Goal: Information Seeking & Learning: Learn about a topic

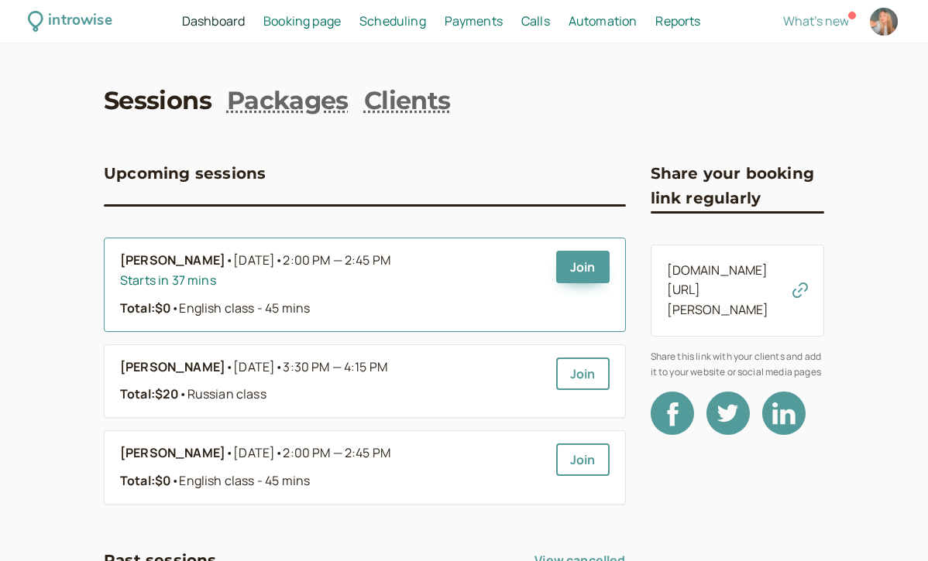
click at [332, 301] on div "Total: $0 • English class - 45 mins" at bounding box center [332, 309] width 424 height 20
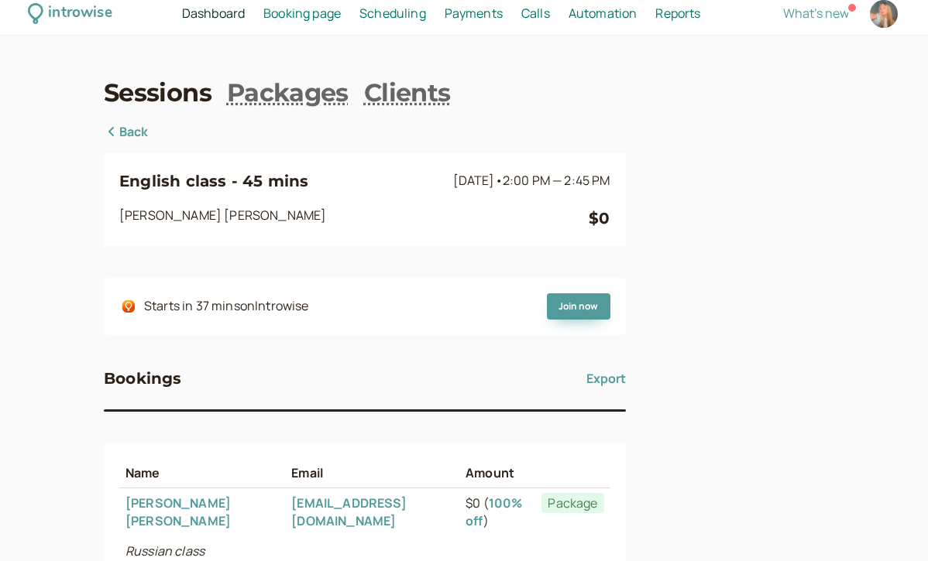
scroll to position [3, 0]
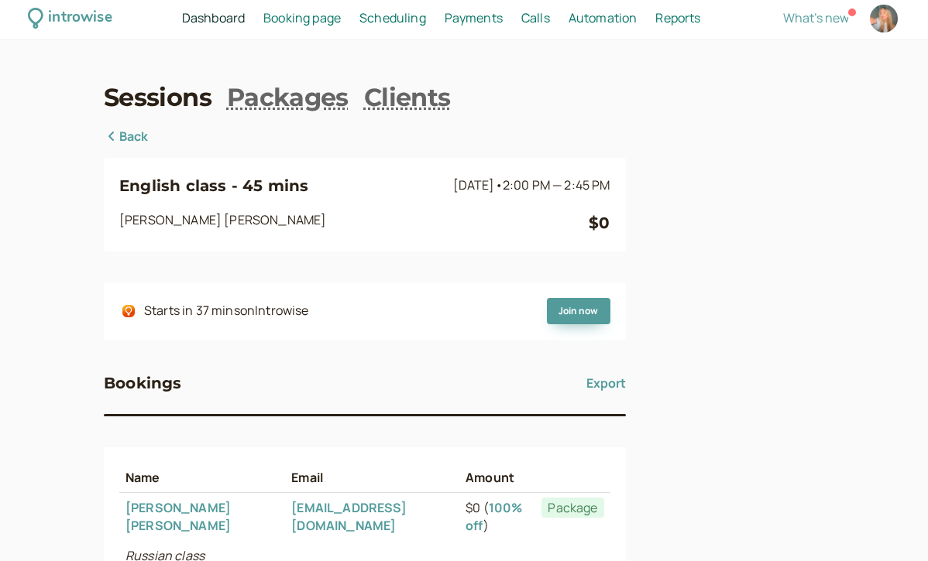
click at [117, 119] on div "Sessions Packages Clients Back English class - 45 mins [DATE] • 2:00 PM — 2:45 …" at bounding box center [464, 404] width 720 height 647
click at [112, 138] on icon at bounding box center [111, 136] width 15 height 12
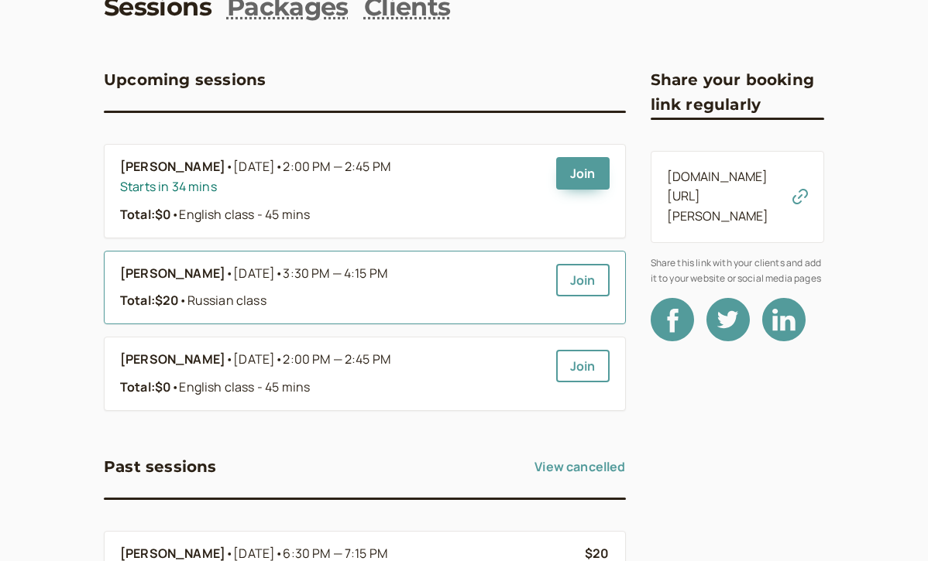
scroll to position [101, 0]
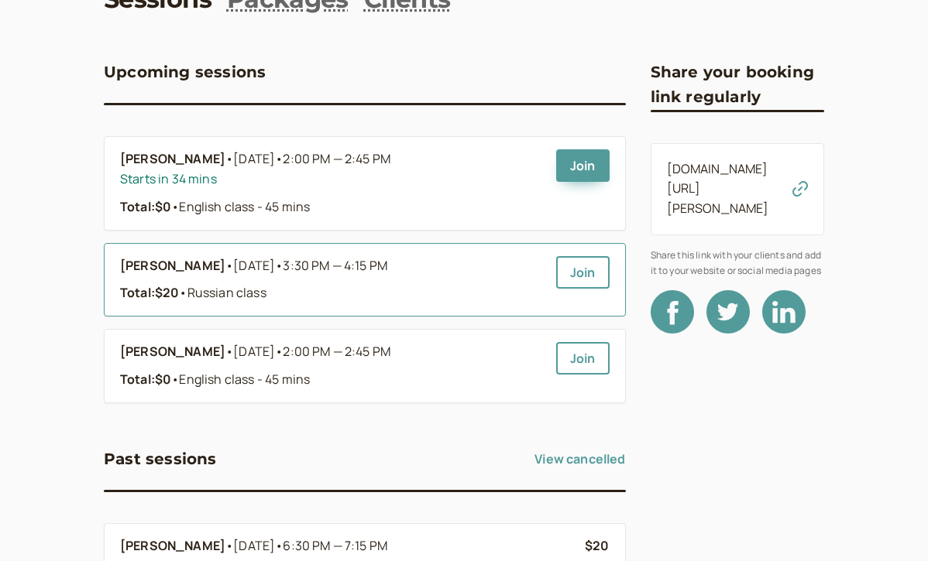
click at [225, 258] on span "•" at bounding box center [229, 266] width 8 height 20
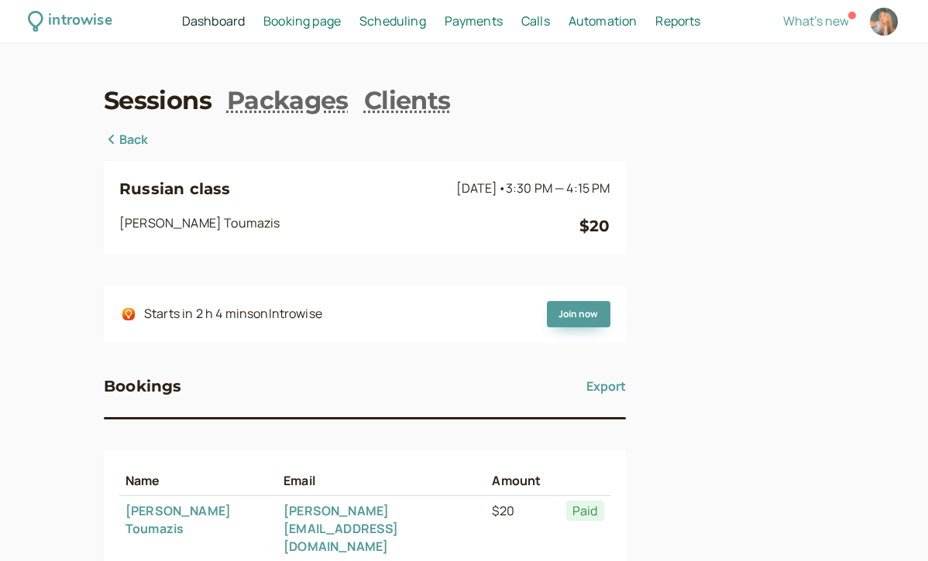
click at [127, 145] on link "Back" at bounding box center [126, 140] width 45 height 20
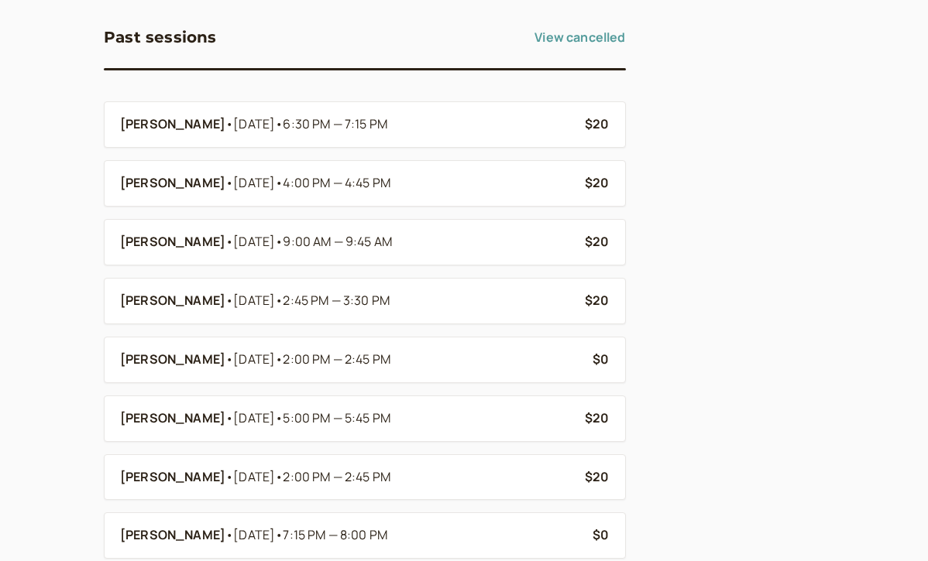
scroll to position [525, 0]
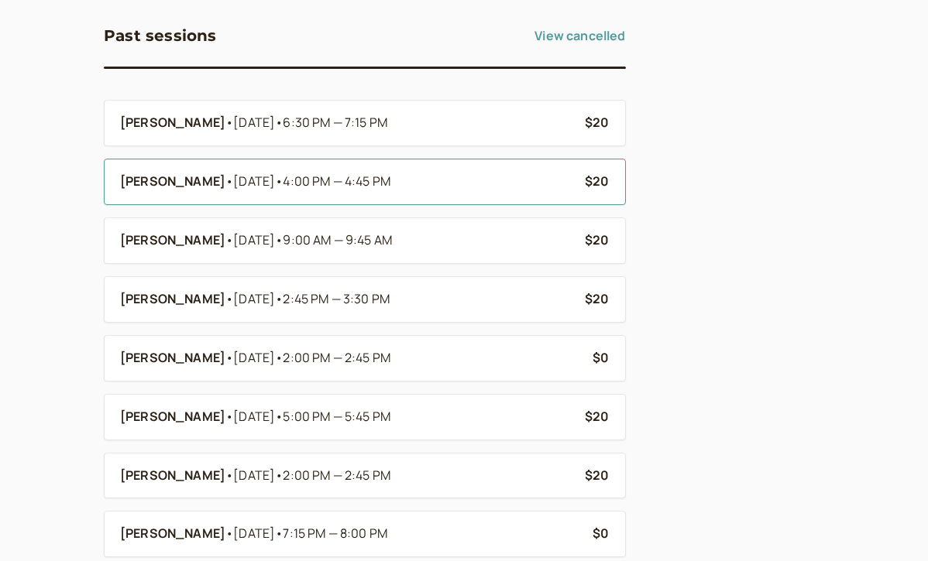
click at [153, 184] on b "[PERSON_NAME]" at bounding box center [172, 182] width 105 height 20
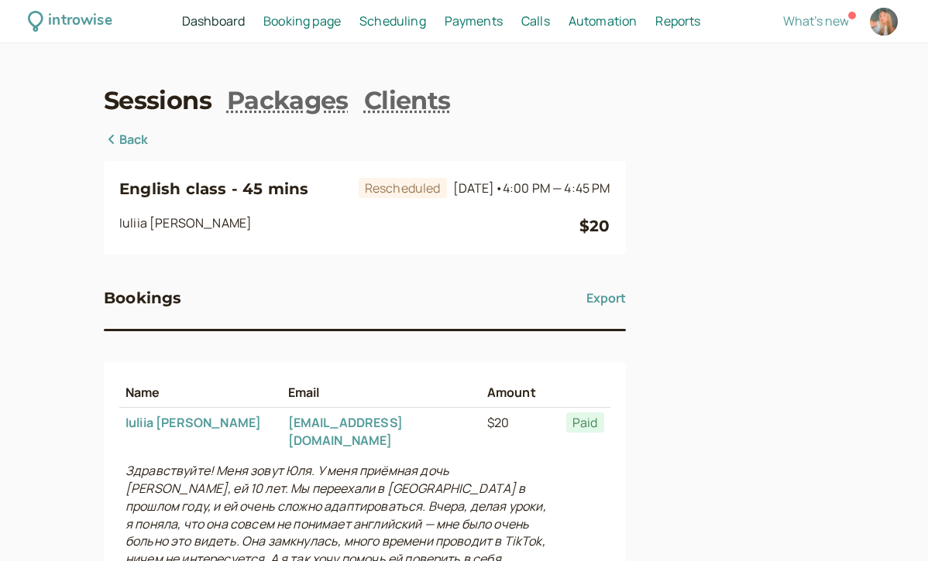
click at [125, 132] on link "Back" at bounding box center [126, 140] width 45 height 20
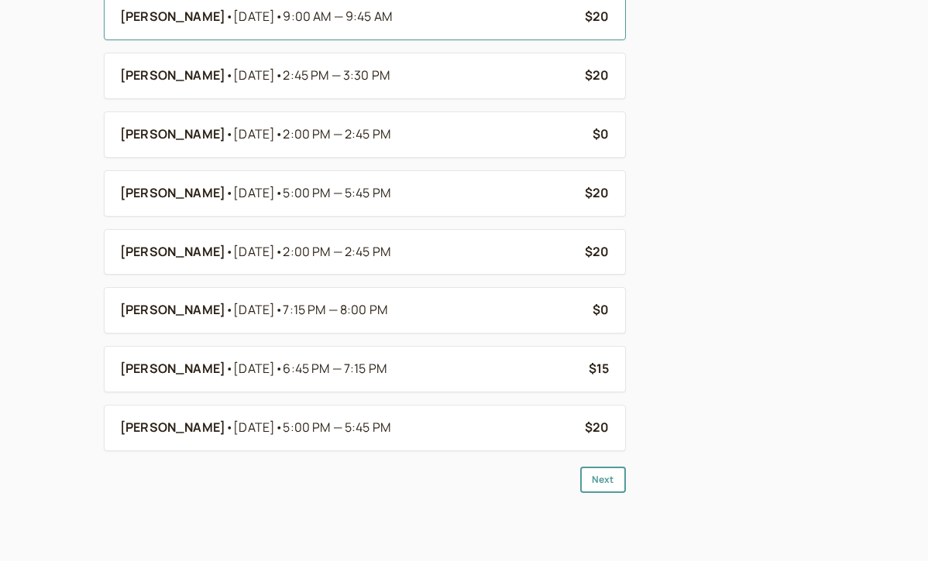
scroll to position [750, 0]
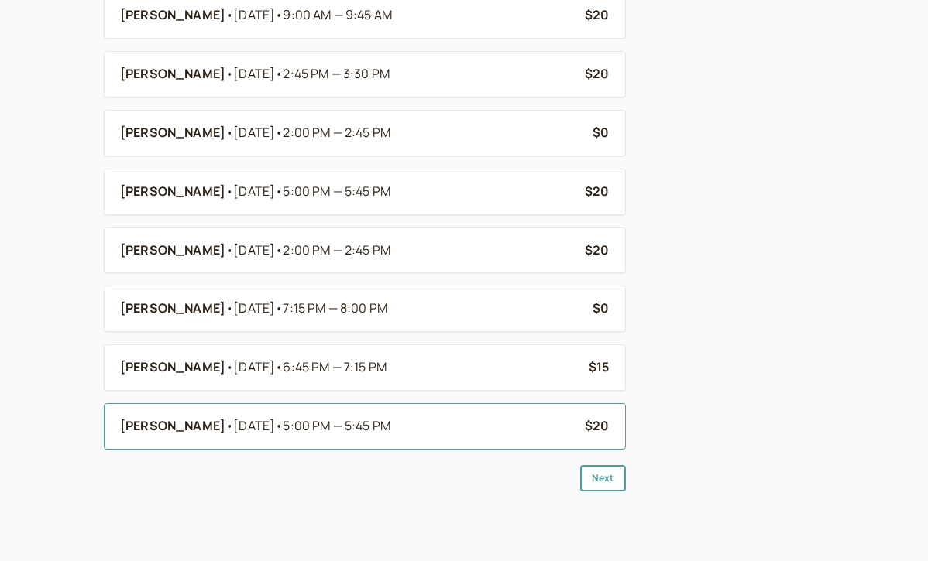
click at [146, 437] on li "Fatima Nurjan • [DATE] • 5:00 PM — 5:45 PM $20" at bounding box center [365, 426] width 522 height 46
click at [161, 427] on b "[PERSON_NAME]" at bounding box center [172, 427] width 105 height 20
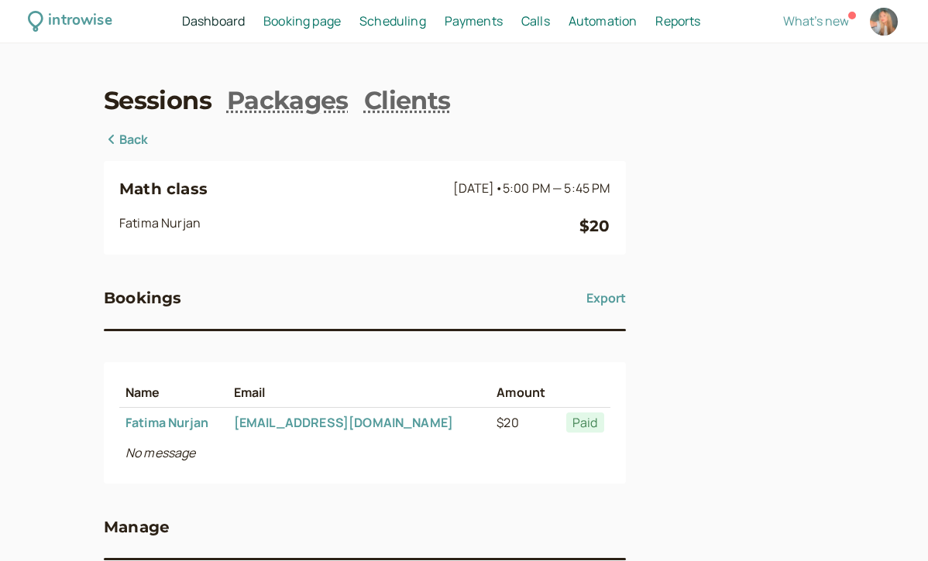
click at [139, 150] on div "Math class [DATE] • 5:00 PM — 5:45 PM [PERSON_NAME] $20 Bookings Export Name Em…" at bounding box center [365, 377] width 522 height 494
click at [135, 139] on link "Back" at bounding box center [126, 140] width 45 height 20
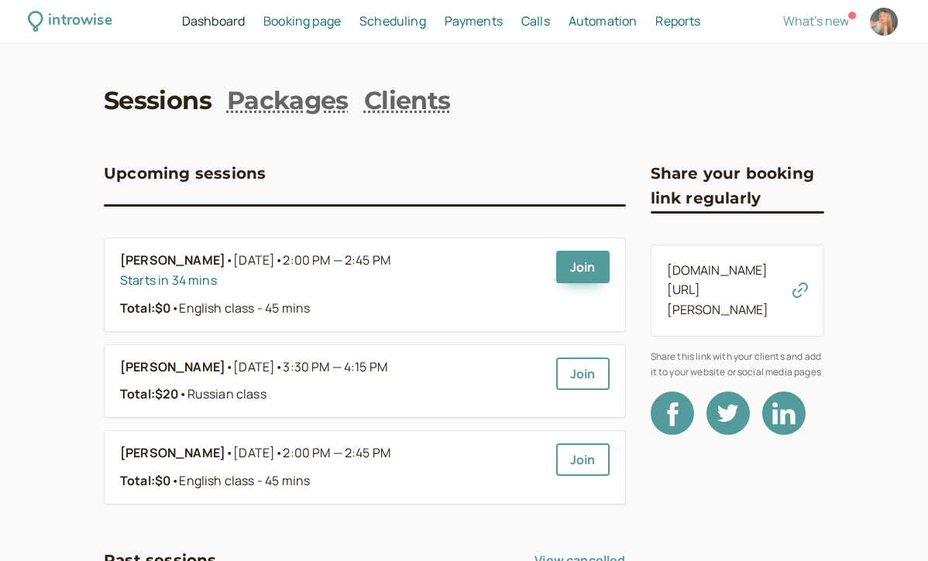
scroll to position [750, 0]
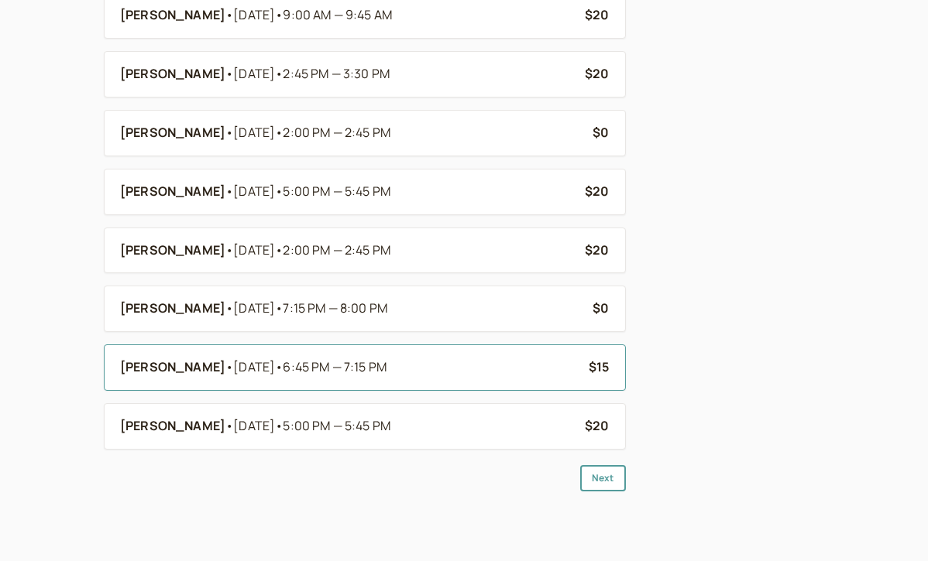
click at [178, 376] on b "[PERSON_NAME]" at bounding box center [172, 368] width 105 height 20
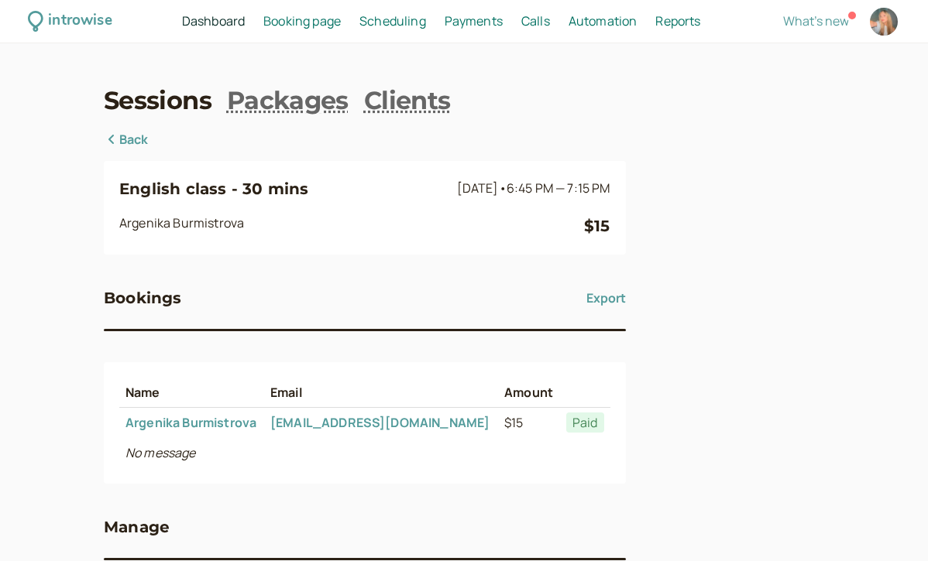
click at [122, 151] on div "English class - 30 mins [DATE] • 6:45 PM — 7:15 PM [PERSON_NAME] $15 Bookings E…" at bounding box center [365, 377] width 522 height 494
click at [125, 139] on link "Back" at bounding box center [126, 140] width 45 height 20
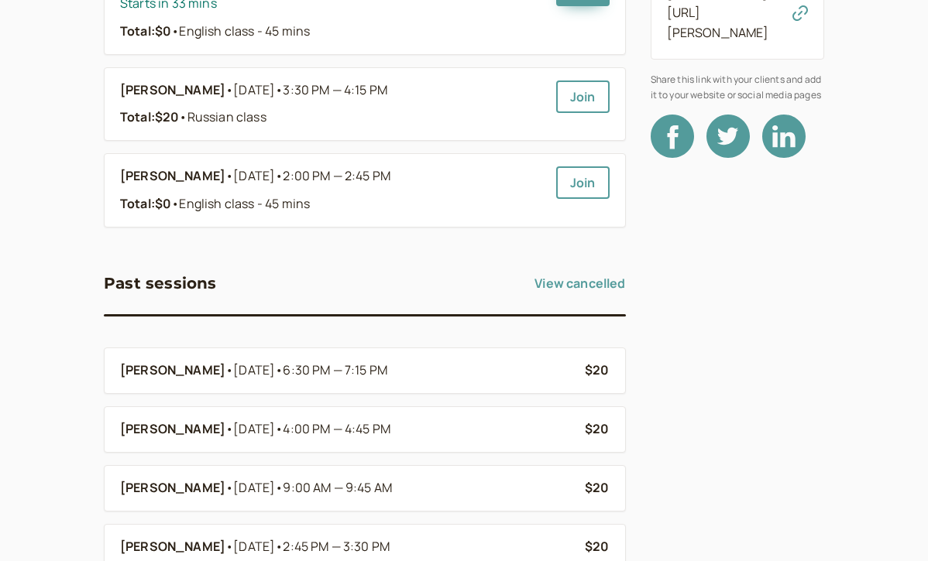
scroll to position [307, 0]
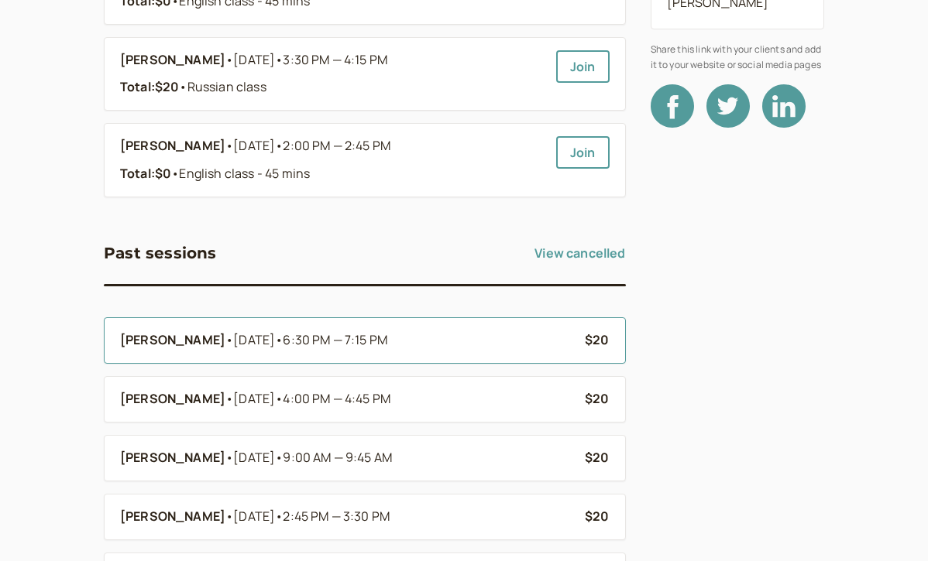
click at [220, 335] on b "[PERSON_NAME]" at bounding box center [172, 341] width 105 height 20
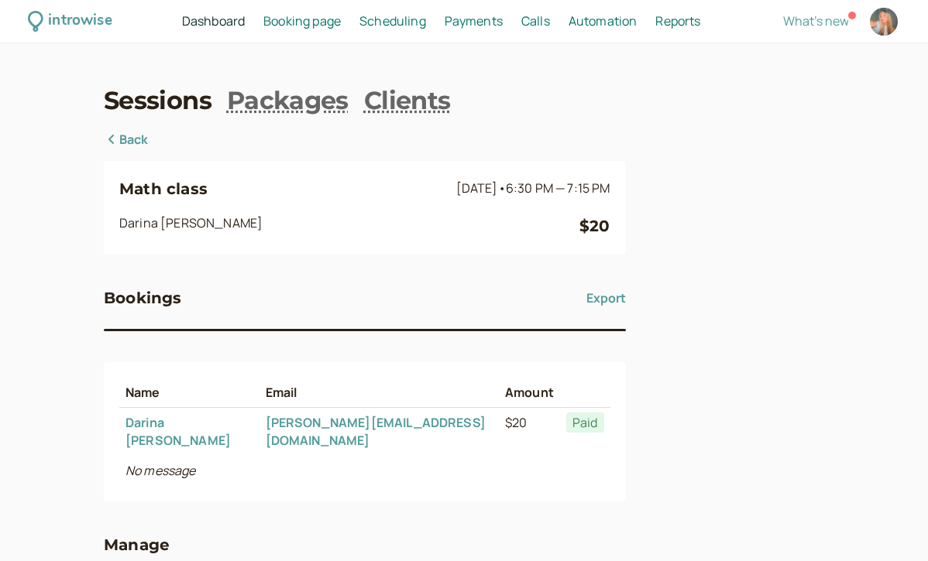
click at [118, 141] on link "Back" at bounding box center [126, 140] width 45 height 20
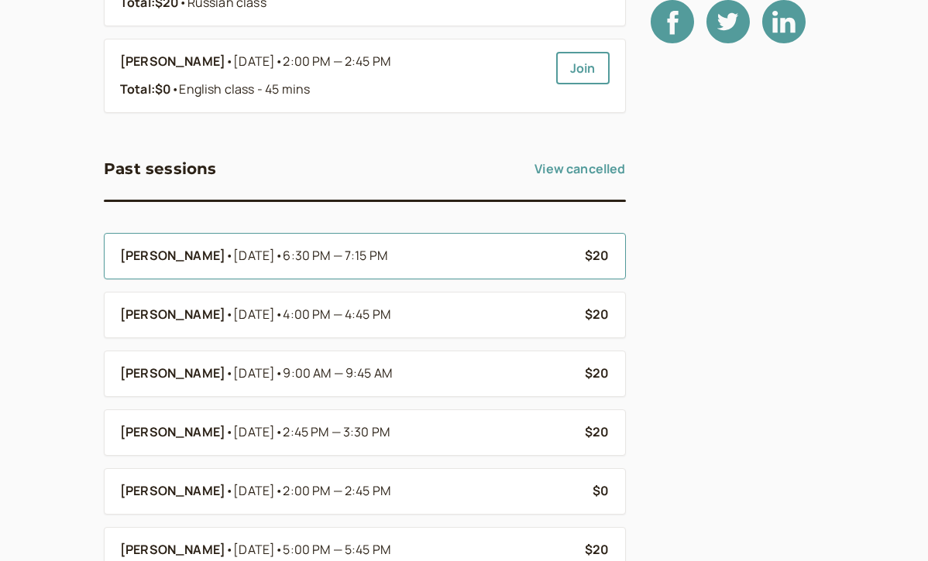
scroll to position [205, 0]
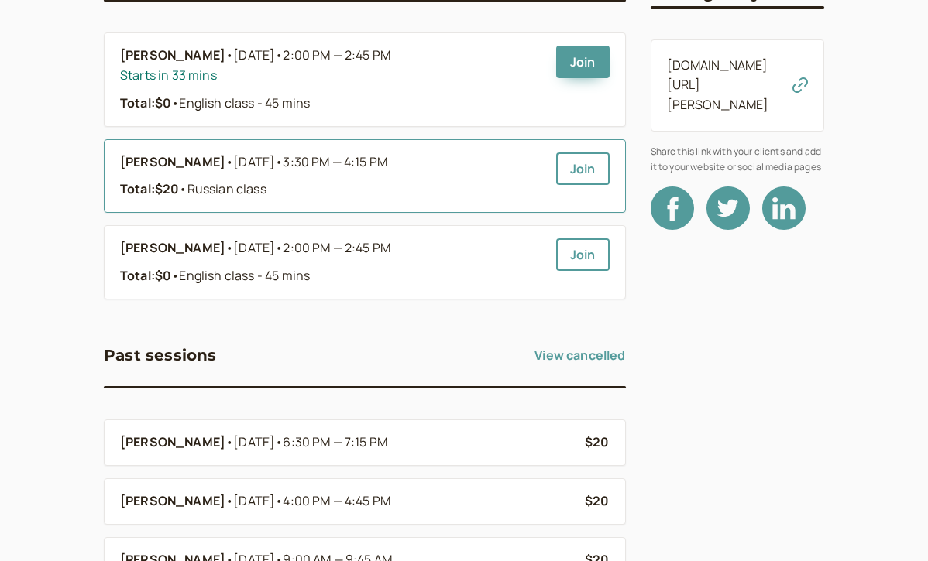
click at [163, 168] on b "[PERSON_NAME]" at bounding box center [172, 163] width 105 height 20
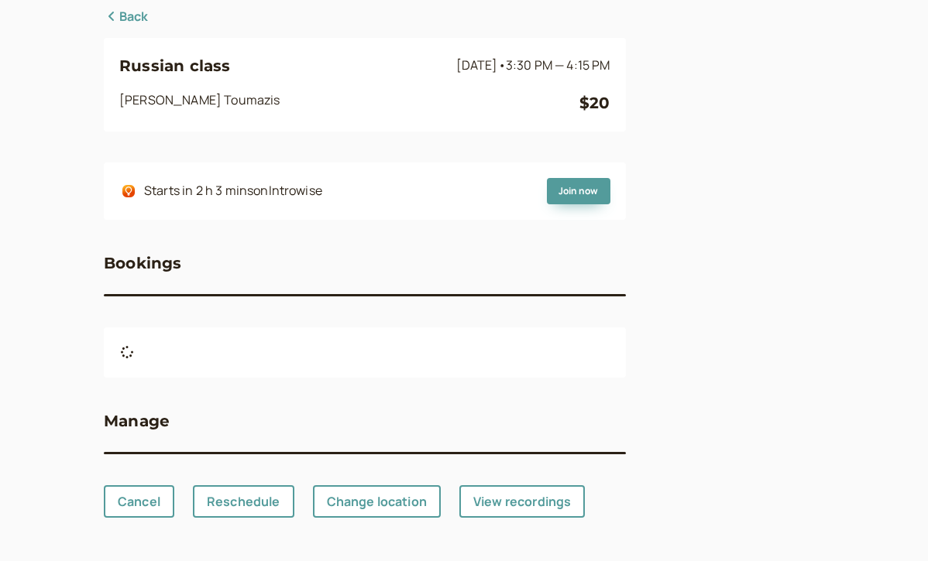
scroll to position [205, 0]
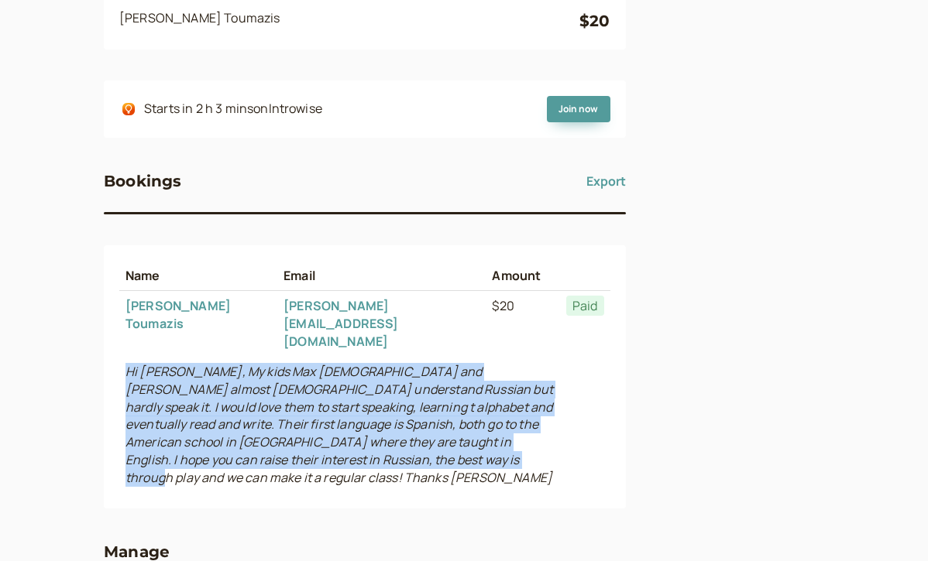
drag, startPoint x: 407, startPoint y: 431, endPoint x: 122, endPoint y: 341, distance: 298.3
click at [122, 357] on td "Hi [PERSON_NAME], My kids Max [DEMOGRAPHIC_DATA] and [PERSON_NAME] almost [DEMO…" at bounding box center [339, 425] width 441 height 136
copy icon "Hi [PERSON_NAME], My kids Max [DEMOGRAPHIC_DATA] and [PERSON_NAME] almost [DEMO…"
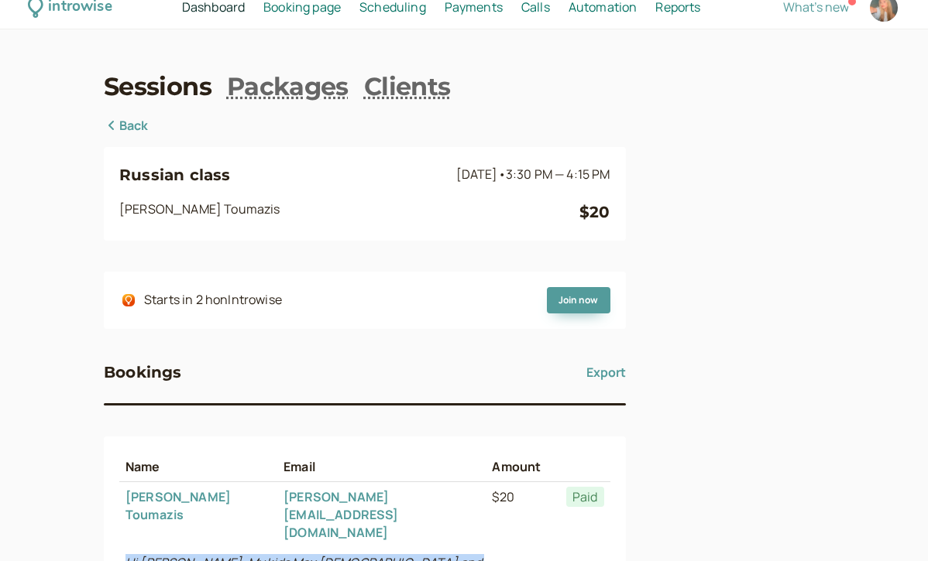
scroll to position [0, 0]
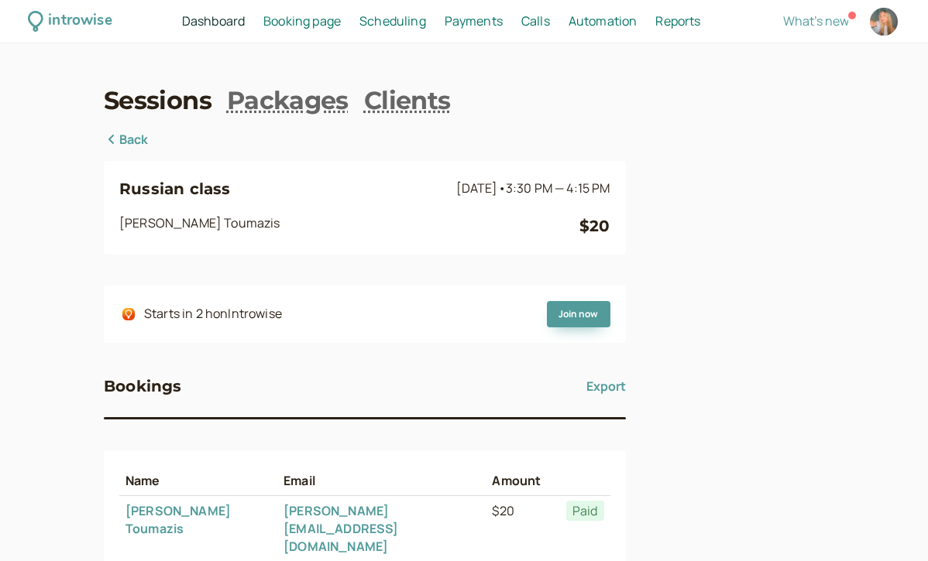
click at [102, 148] on div "introwise Dashboard Dashboard Booking page Booking Scheduling Scheduling Paymen…" at bounding box center [464, 448] width 928 height 897
click at [107, 143] on icon at bounding box center [111, 139] width 15 height 12
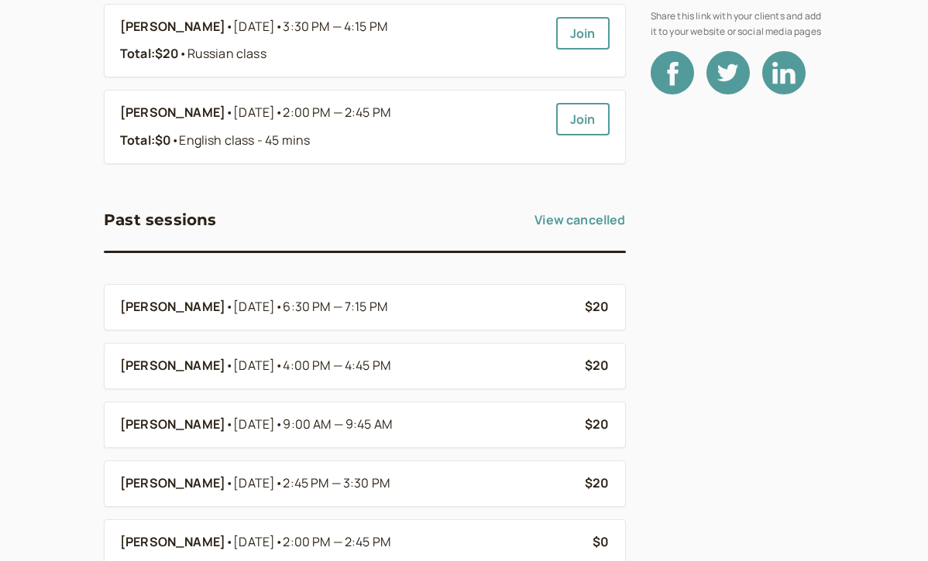
scroll to position [475, 0]
